Goal: Find specific page/section: Find specific page/section

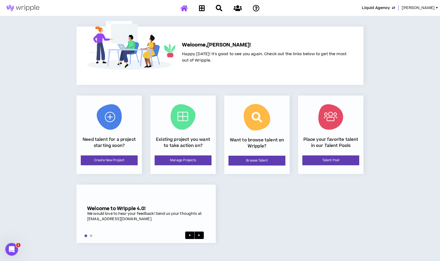
click at [425, 8] on span "[PERSON_NAME]" at bounding box center [417, 8] width 33 height 6
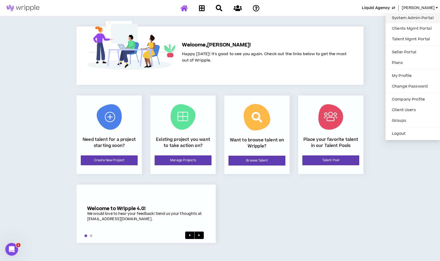
click at [407, 20] on link "System Admin Portal" at bounding box center [412, 18] width 48 height 8
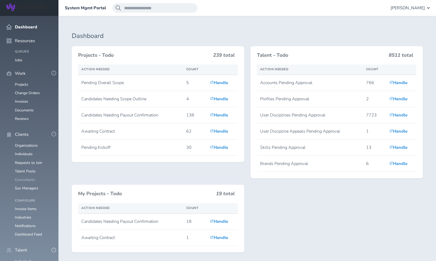
click at [22, 177] on link "Consultants" at bounding box center [25, 179] width 20 height 5
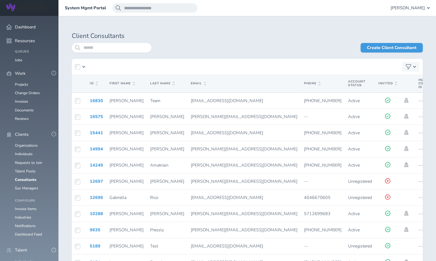
click at [22, 259] on link "Individuals" at bounding box center [24, 261] width 18 height 5
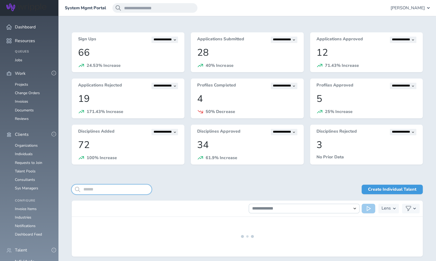
click at [118, 190] on input "search" at bounding box center [112, 190] width 80 height 10
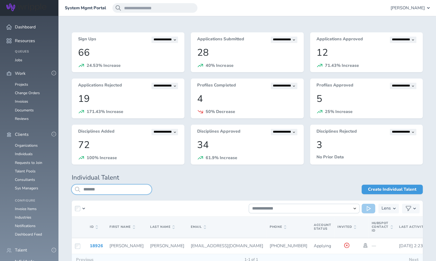
type input "*******"
